Goal: Register for event/course

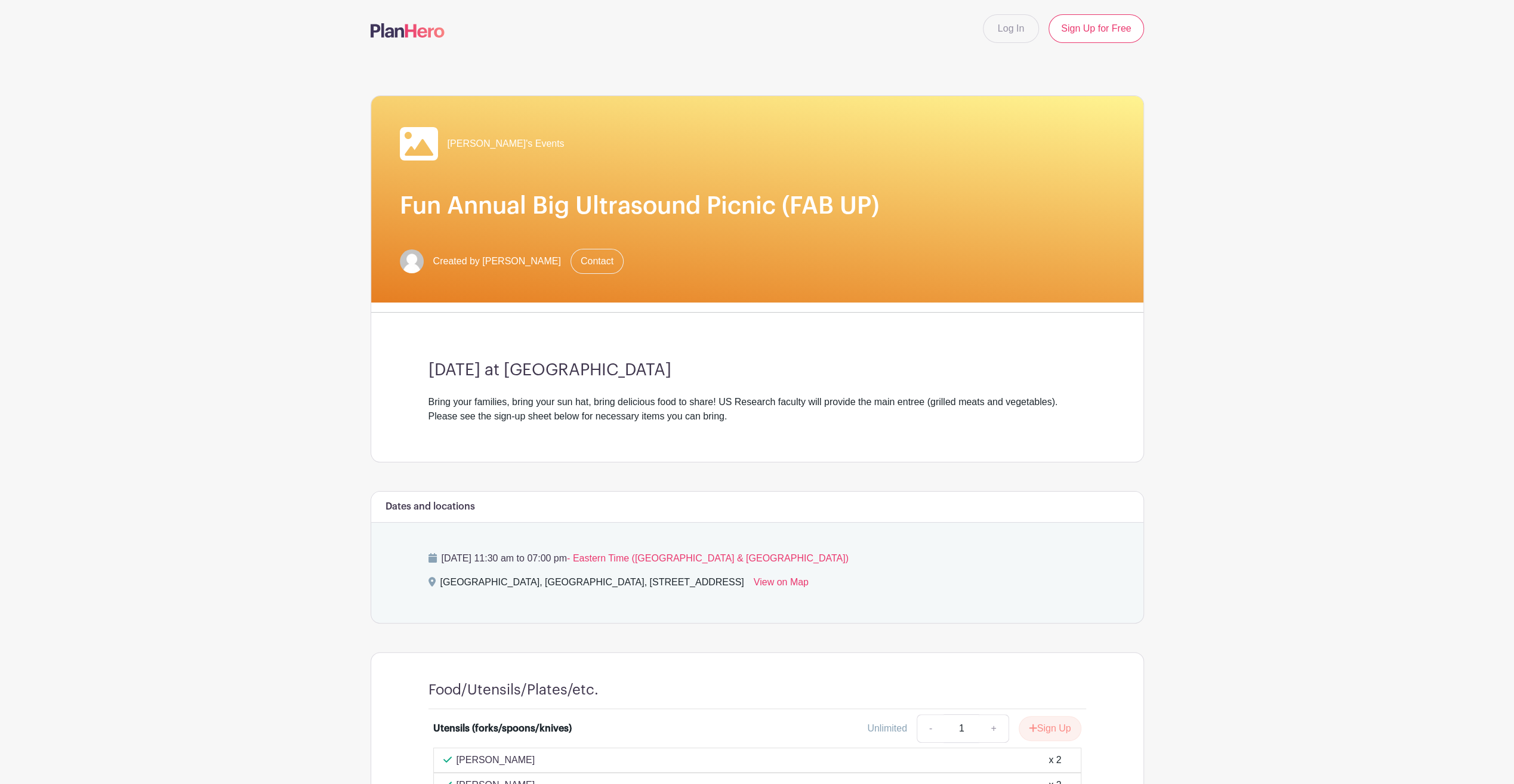
click at [878, 385] on div "[DATE] at [GEOGRAPHIC_DATA] Bring your families, bring your sun hat, bring deli…" at bounding box center [757, 392] width 715 height 140
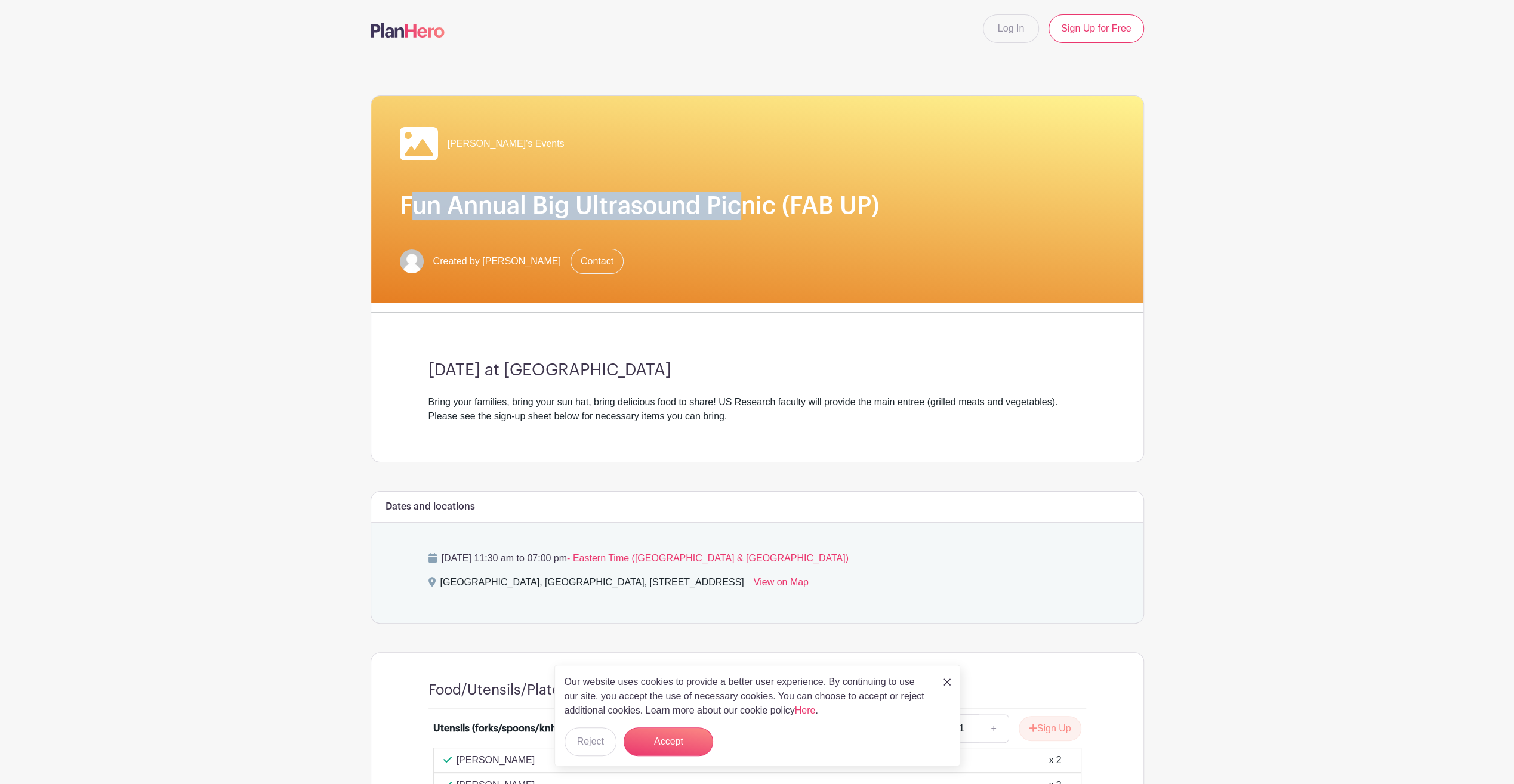
drag, startPoint x: 417, startPoint y: 198, endPoint x: 741, endPoint y: 194, distance: 324.0
click at [741, 194] on h1 "Fun Annual Big Ultrasound Picnic (FAB UP)" at bounding box center [757, 206] width 715 height 29
click at [757, 212] on h1 "Fun Annual Big Ultrasound Picnic (FAB UP)" at bounding box center [757, 206] width 715 height 29
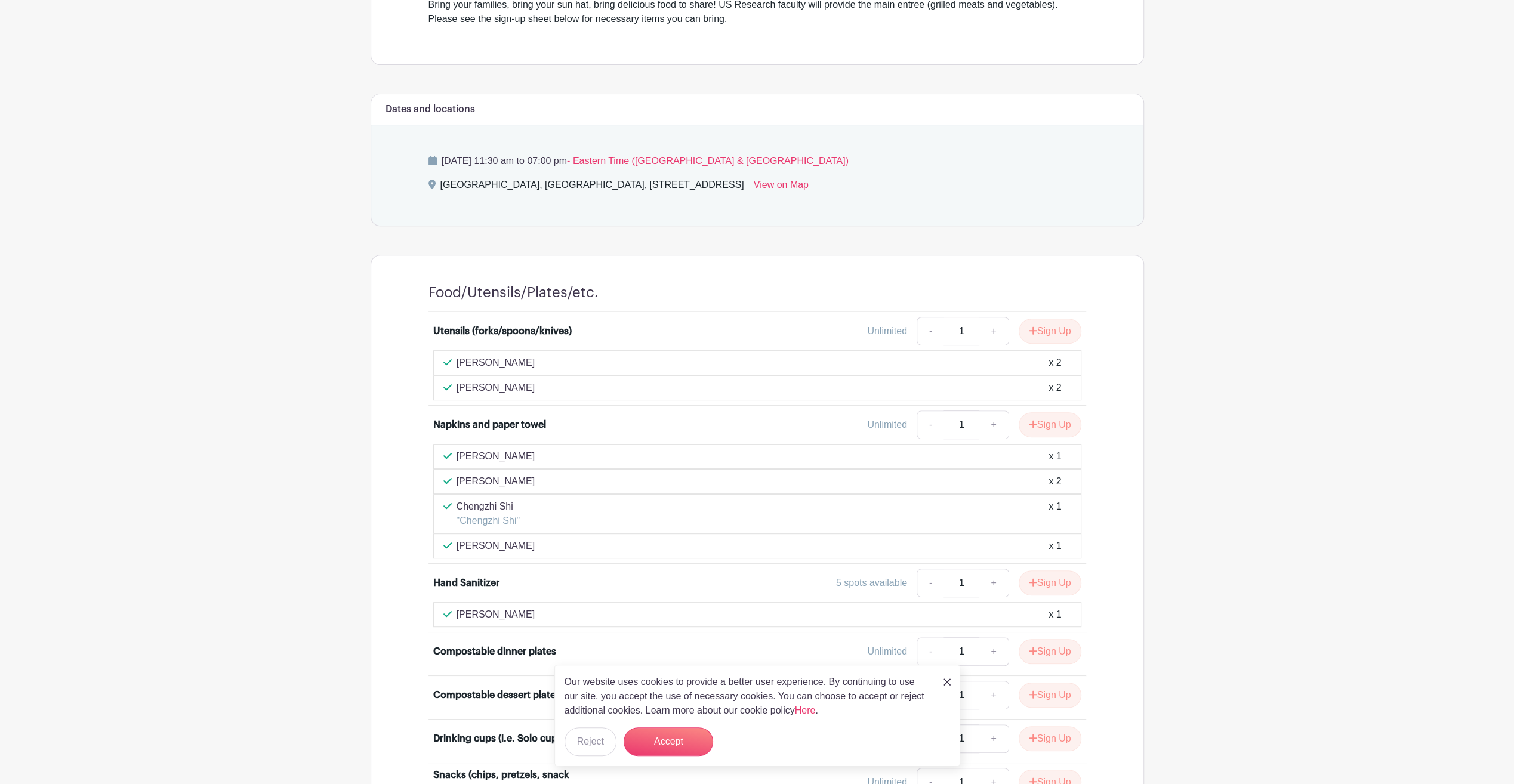
scroll to position [418, 0]
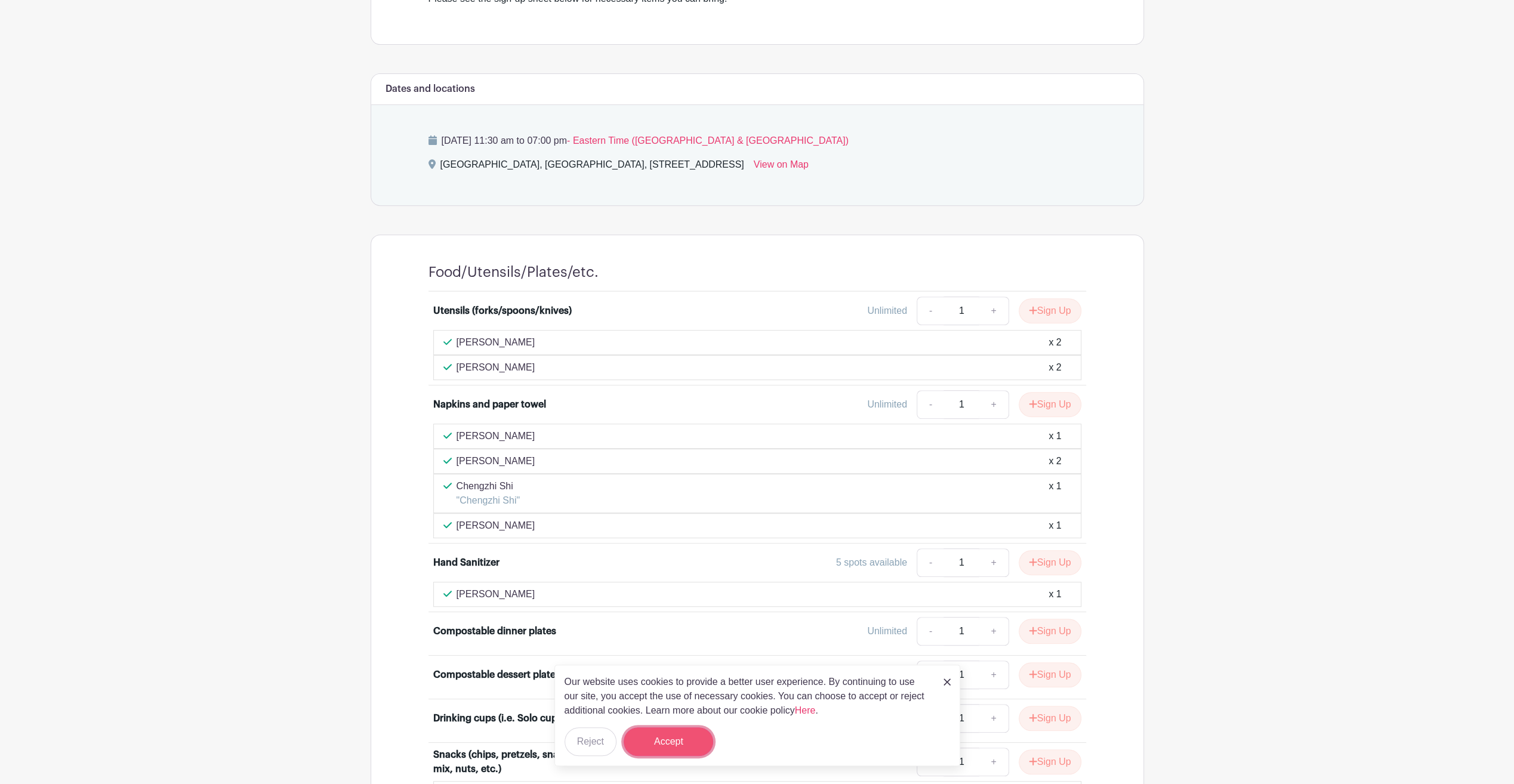
click at [660, 739] on button "Accept" at bounding box center [669, 741] width 90 height 29
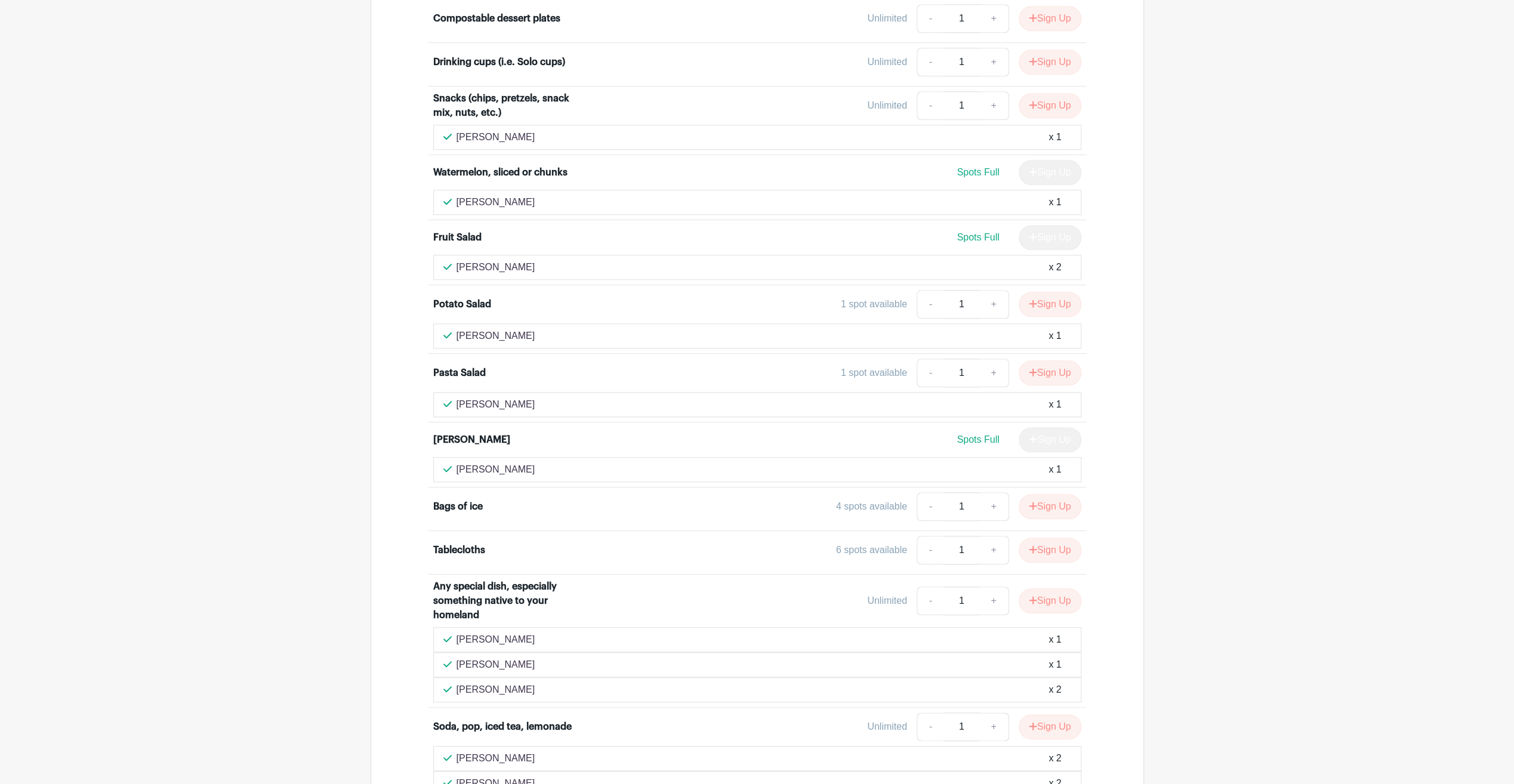
scroll to position [1134, 0]
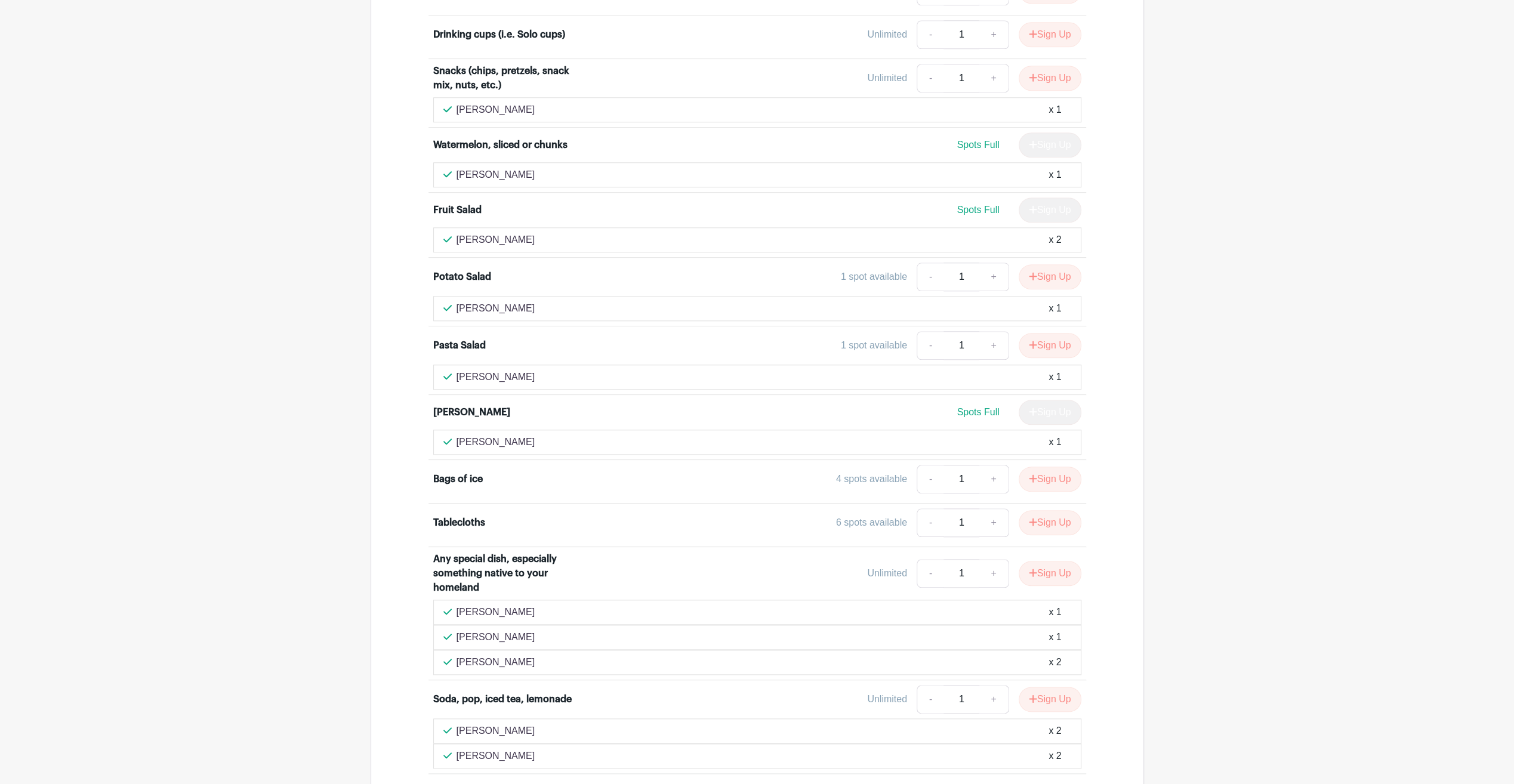
scroll to position [1369, 0]
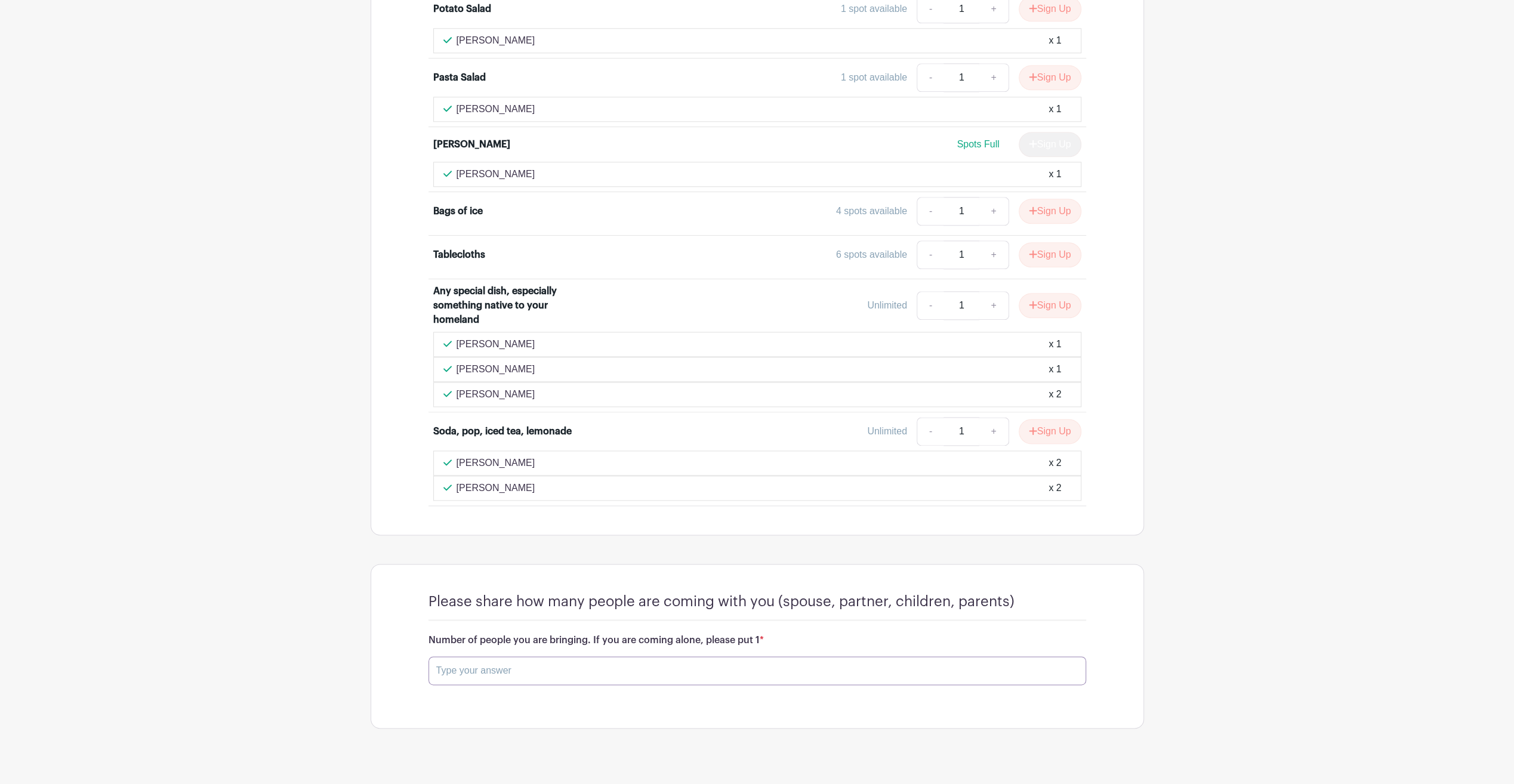
click at [582, 659] on input "text" at bounding box center [757, 670] width 658 height 29
drag, startPoint x: 543, startPoint y: 645, endPoint x: 340, endPoint y: 637, distance: 203.2
type input "1"
click at [371, 651] on turbo-frame "Please share how many people are coming with you (spouse, partner, children, pa…" at bounding box center [757, 664] width 772 height 198
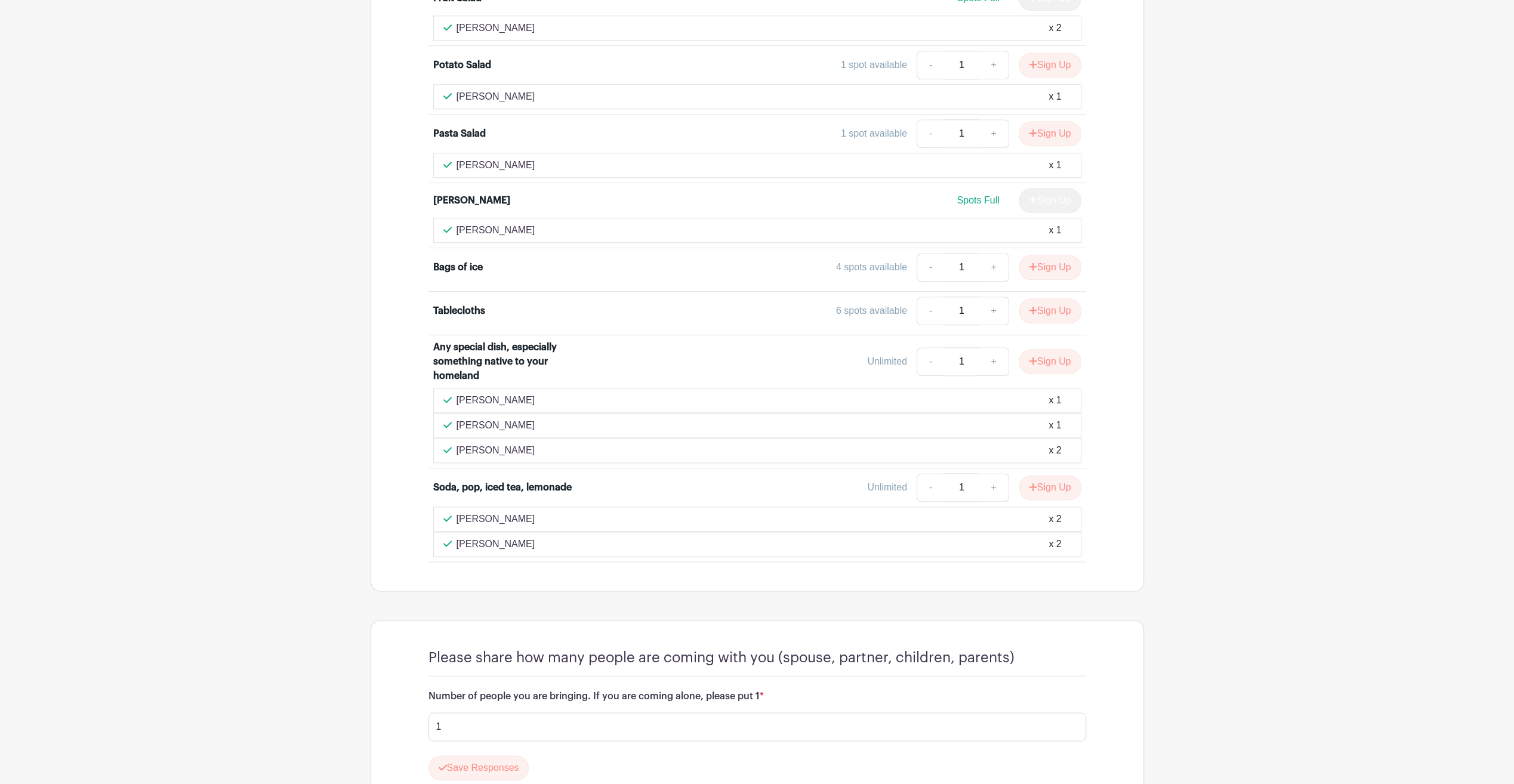
scroll to position [1403, 0]
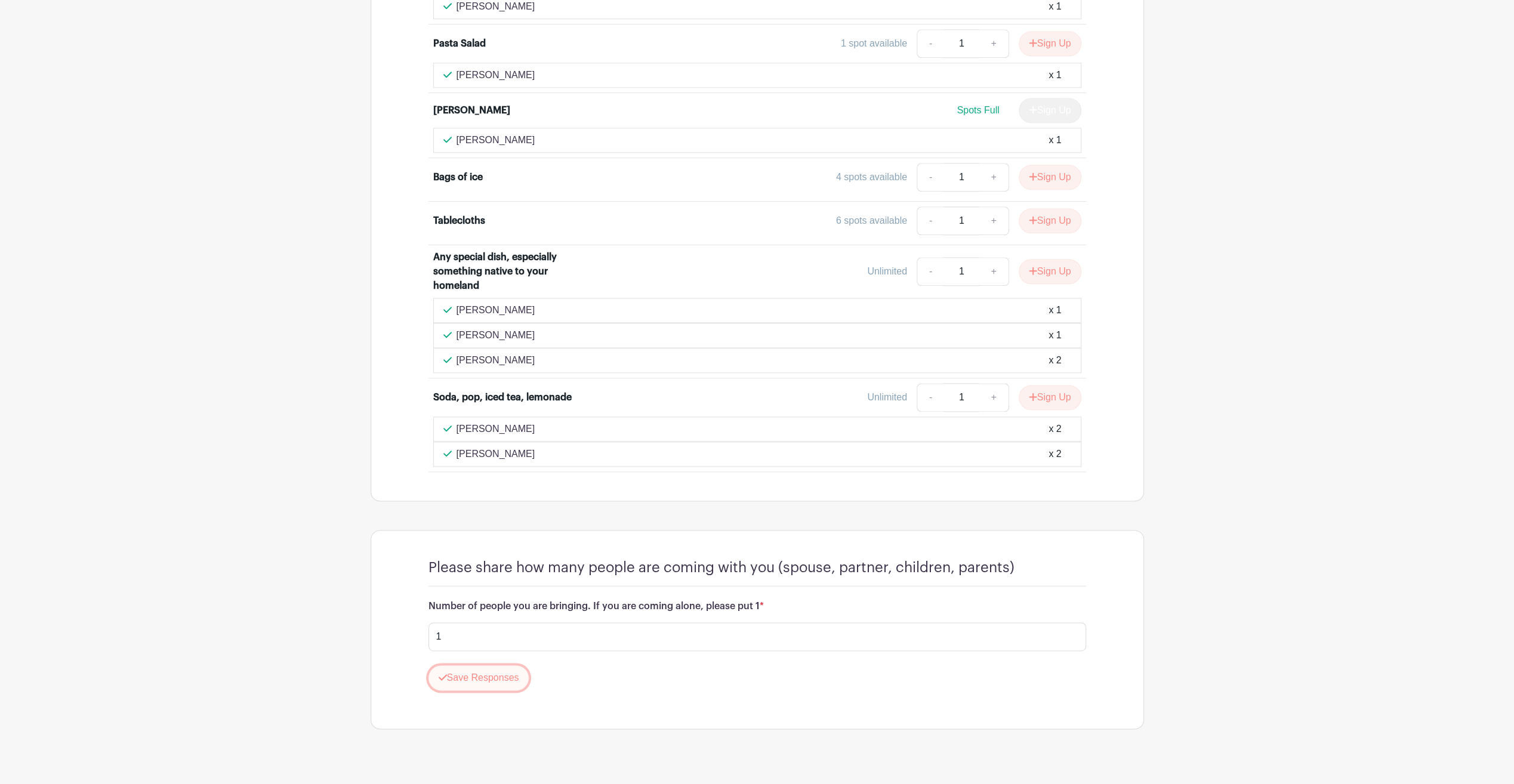
click at [469, 665] on button "Save Responses" at bounding box center [479, 677] width 101 height 25
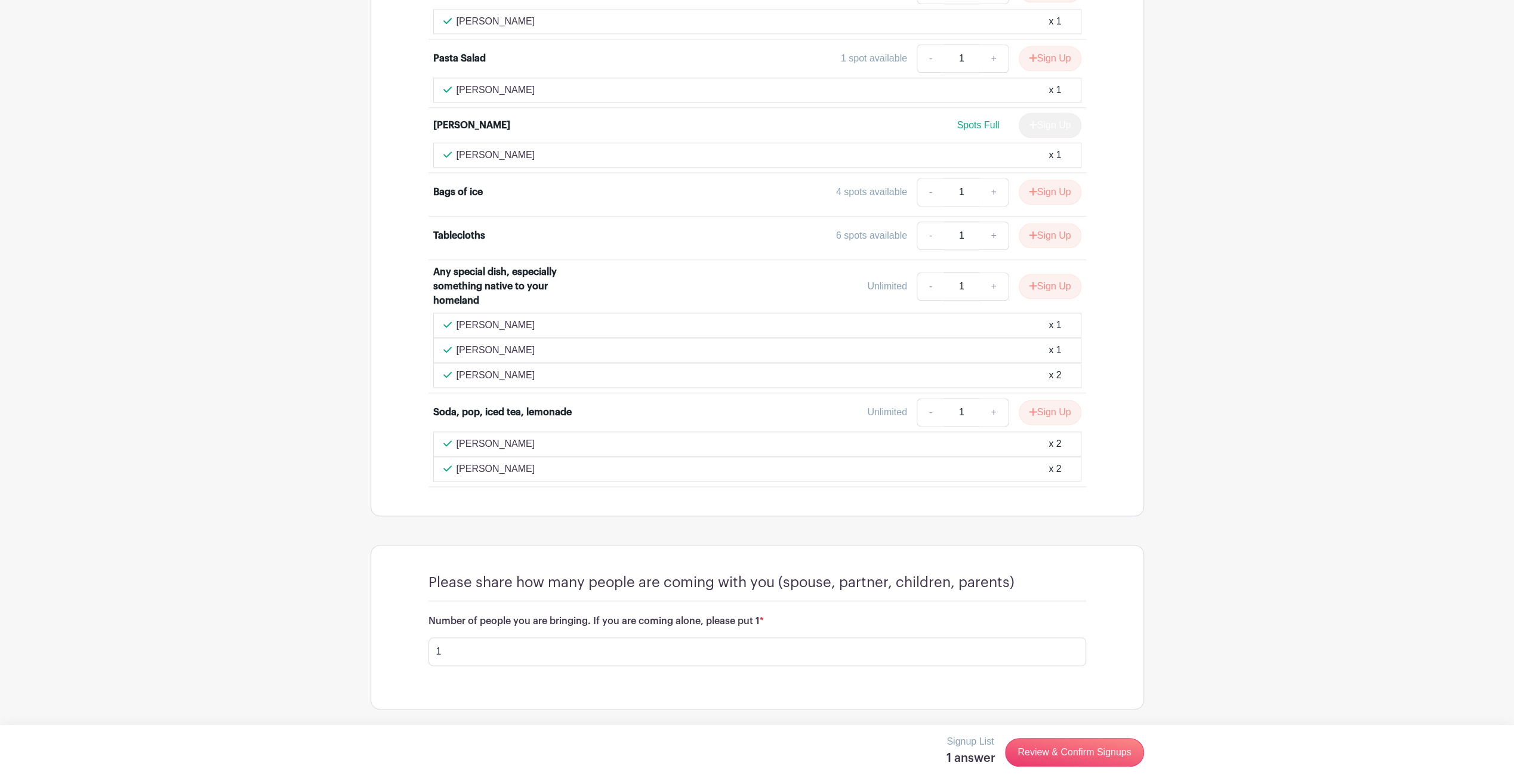
scroll to position [1369, 0]
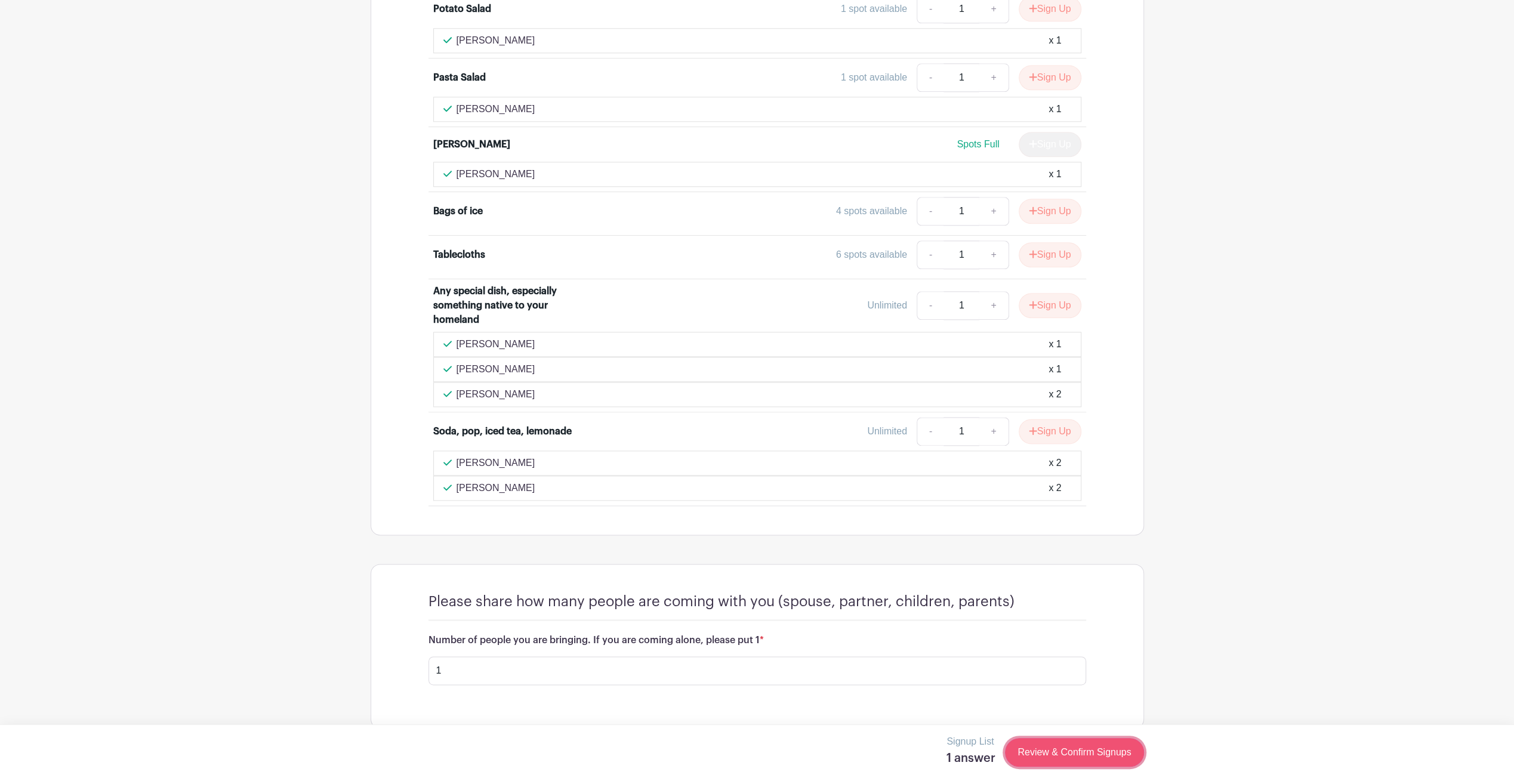
click at [1063, 752] on link "Review & Confirm Signups" at bounding box center [1073, 752] width 138 height 29
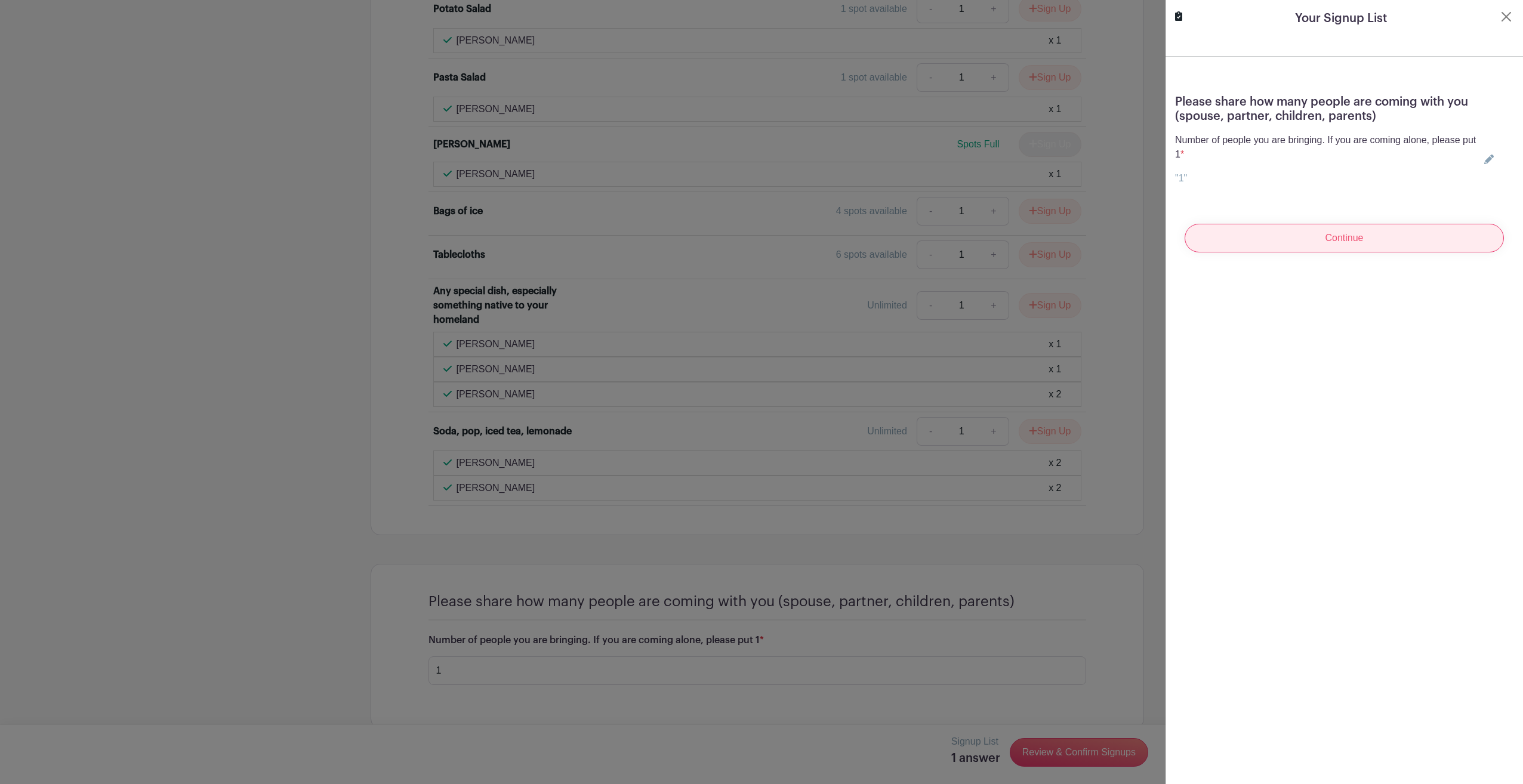
click at [1309, 243] on input "Continue" at bounding box center [1344, 238] width 319 height 29
click at [1431, 235] on input "Continue" at bounding box center [1344, 238] width 319 height 29
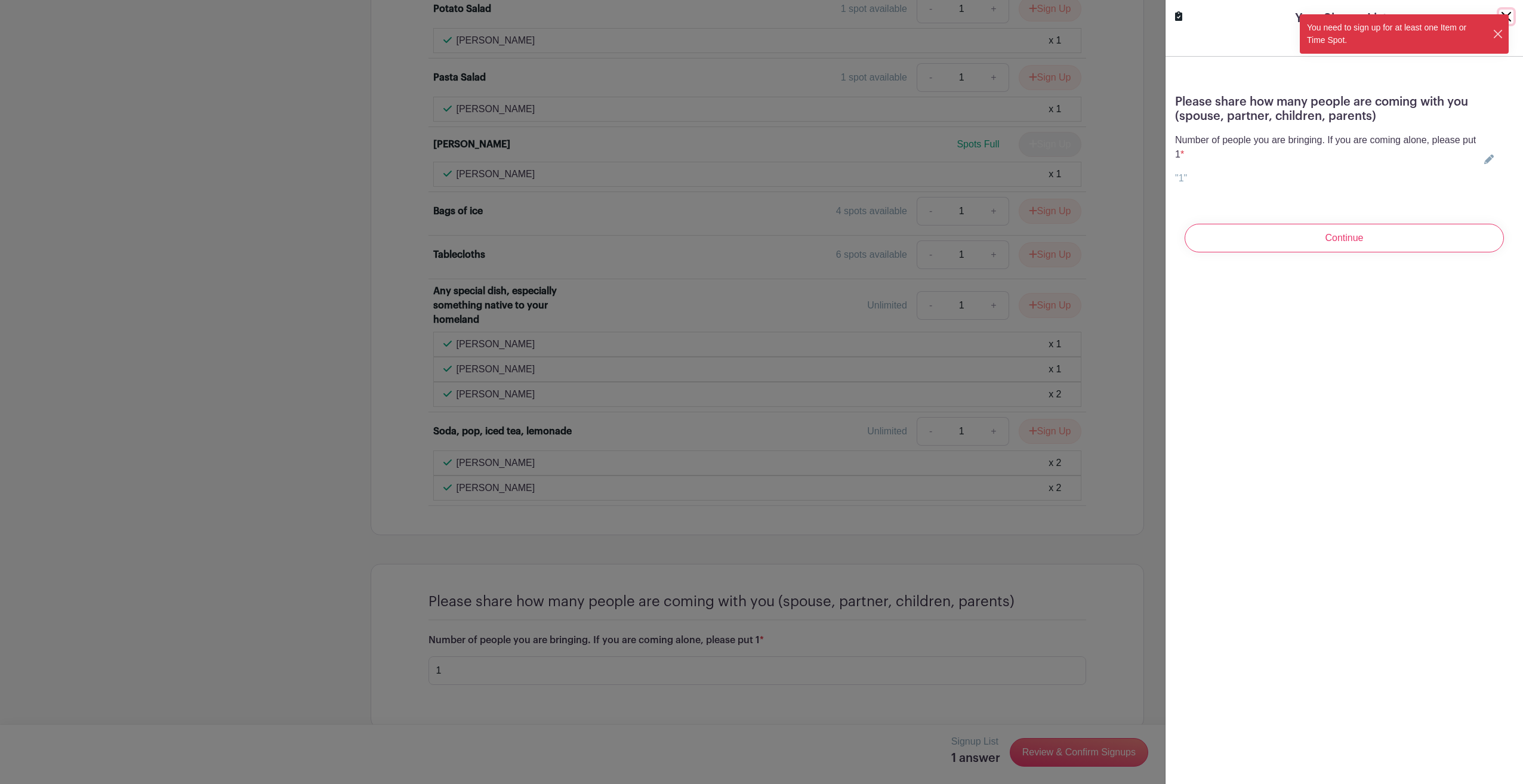
click at [1498, 32] on button "Close" at bounding box center [1498, 34] width 11 height 12
click at [1499, 17] on button "Close" at bounding box center [1506, 17] width 14 height 14
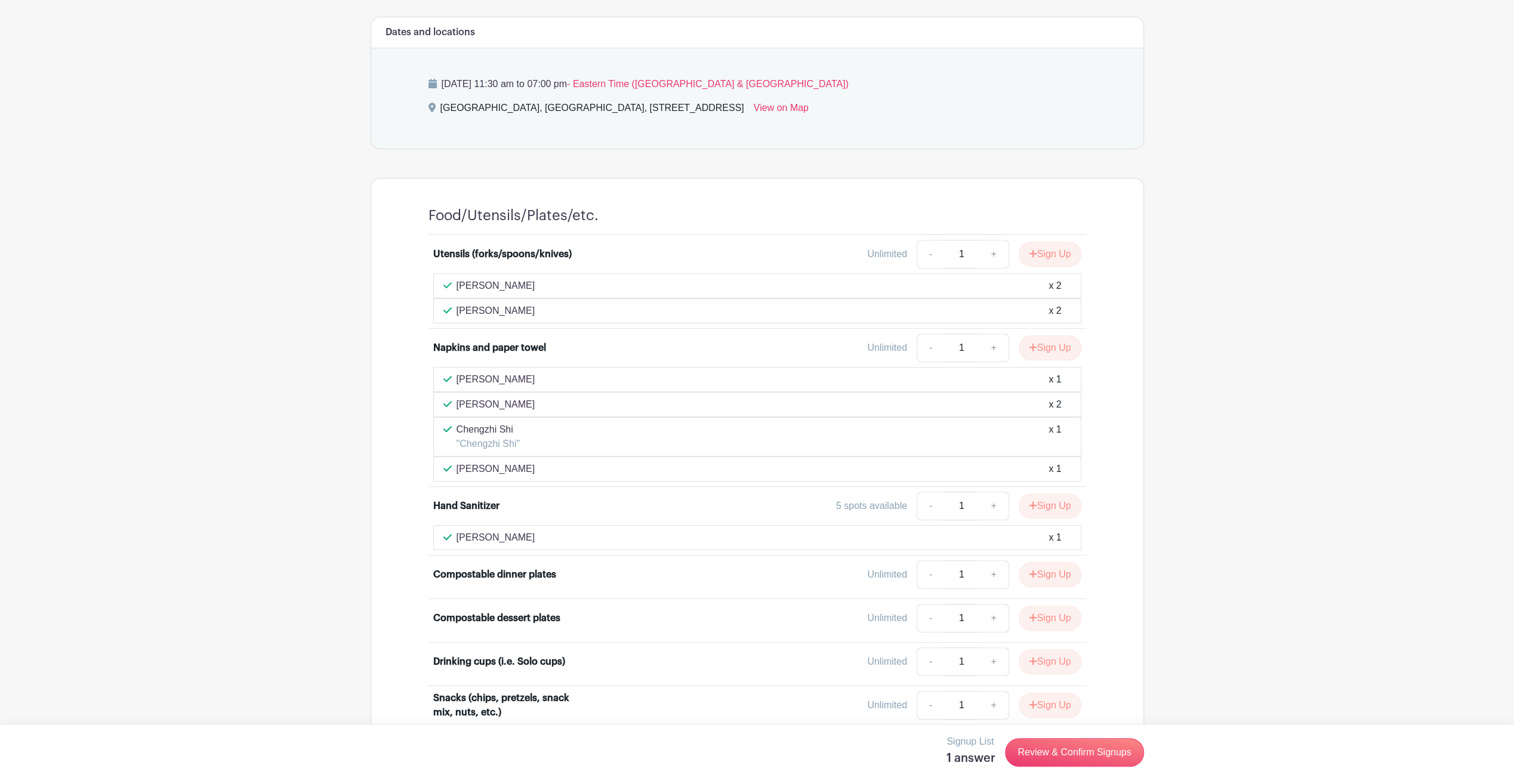
scroll to position [176, 0]
